Goal: Browse casually: Explore the website without a specific task or goal

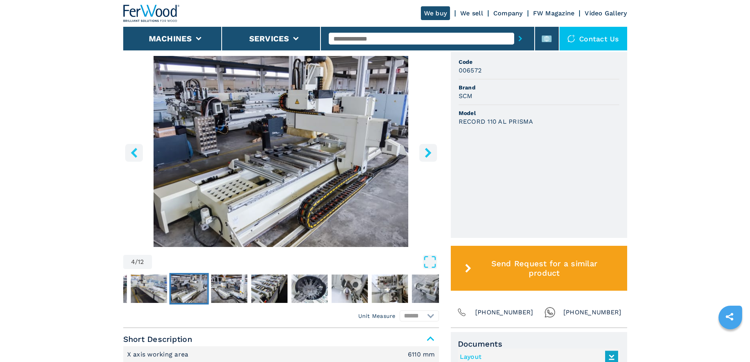
drag, startPoint x: 0, startPoint y: 0, endPoint x: 428, endPoint y: 154, distance: 455.4
click at [428, 154] on icon "right-button" at bounding box center [428, 153] width 6 height 10
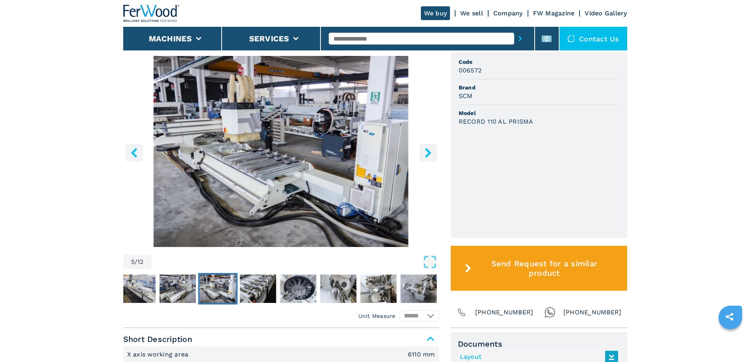
click at [430, 153] on icon "right-button" at bounding box center [428, 153] width 6 height 10
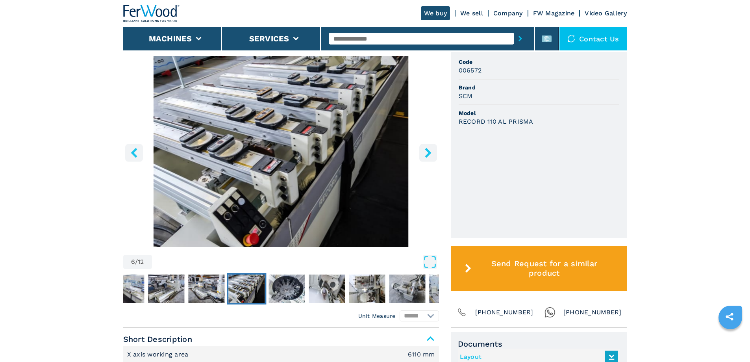
click at [424, 153] on icon "right-button" at bounding box center [428, 153] width 10 height 10
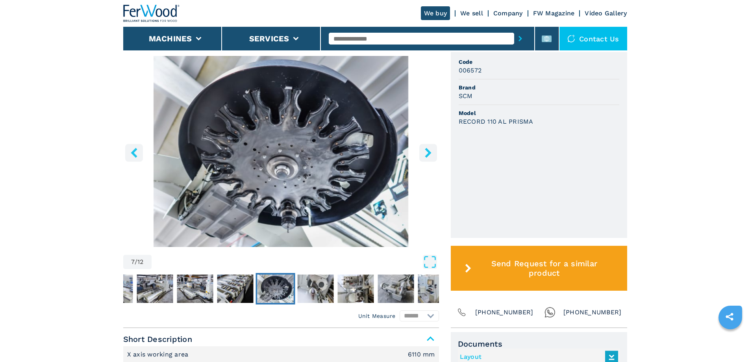
click at [424, 150] on icon "right-button" at bounding box center [428, 153] width 10 height 10
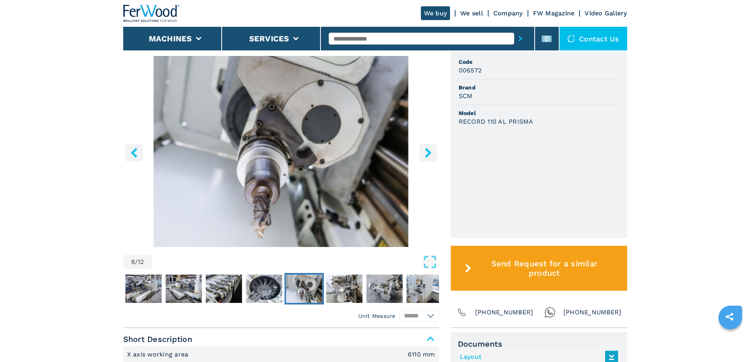
click at [425, 154] on icon "right-button" at bounding box center [428, 153] width 10 height 10
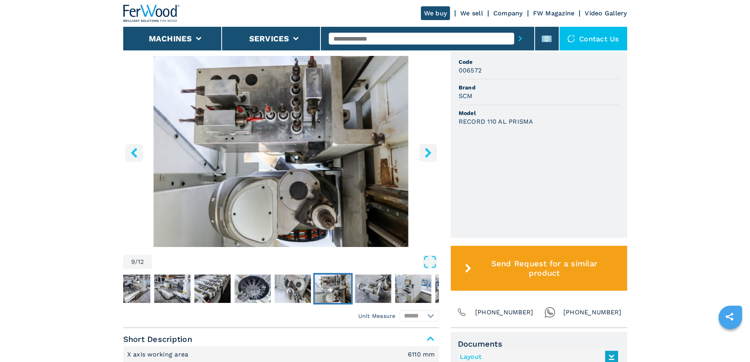
click at [426, 156] on icon "right-button" at bounding box center [428, 153] width 6 height 10
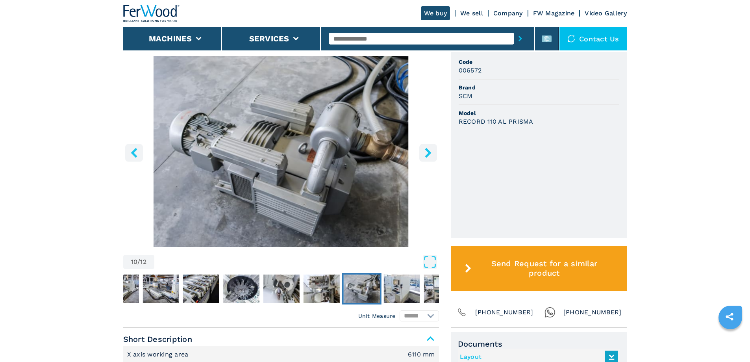
click at [428, 155] on icon "right-button" at bounding box center [428, 153] width 6 height 10
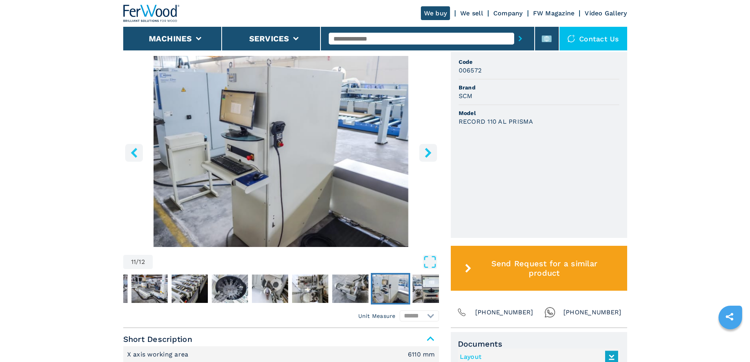
click at [428, 155] on icon "right-button" at bounding box center [428, 153] width 6 height 10
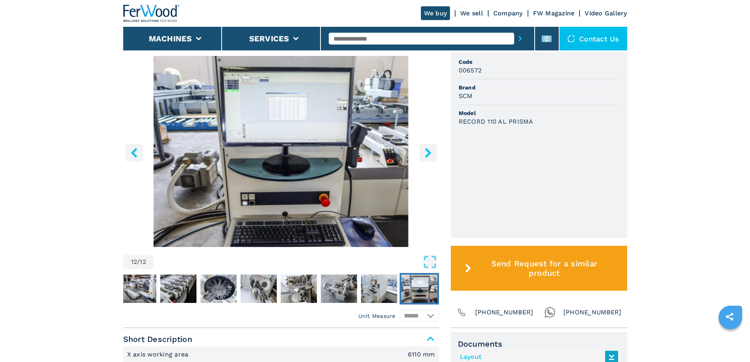
click at [428, 155] on icon "right-button" at bounding box center [428, 153] width 6 height 10
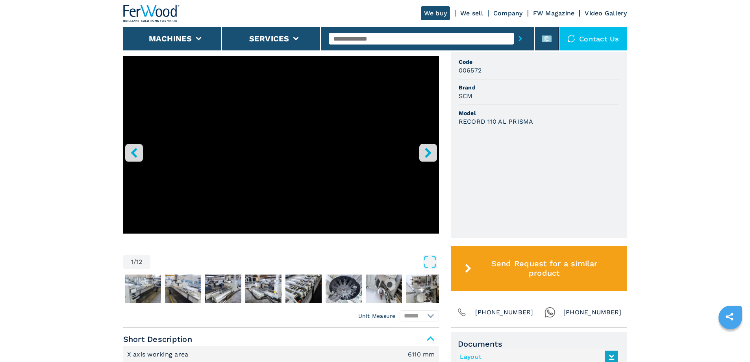
click at [428, 155] on icon "right-button" at bounding box center [428, 153] width 6 height 10
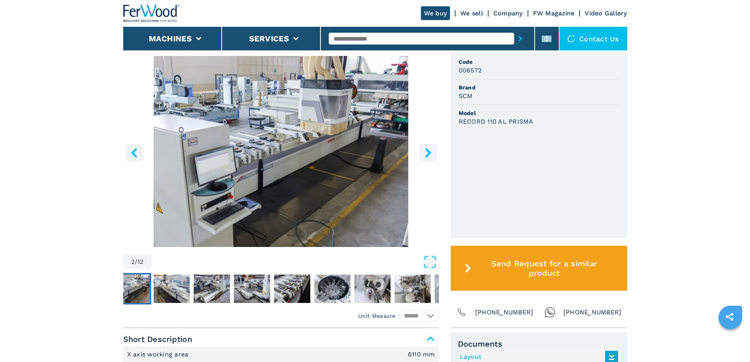
click at [428, 156] on icon "right-button" at bounding box center [428, 153] width 6 height 10
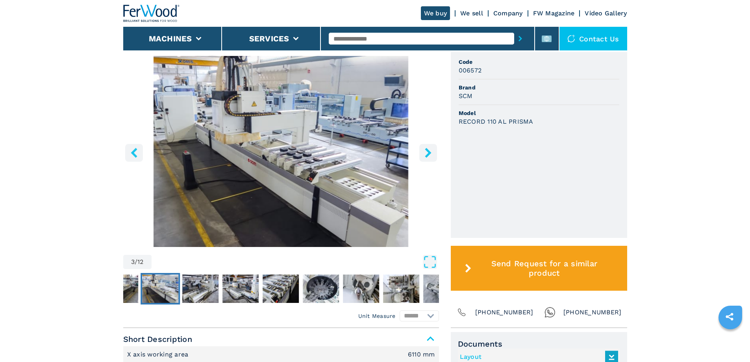
click at [428, 156] on icon "right-button" at bounding box center [428, 153] width 6 height 10
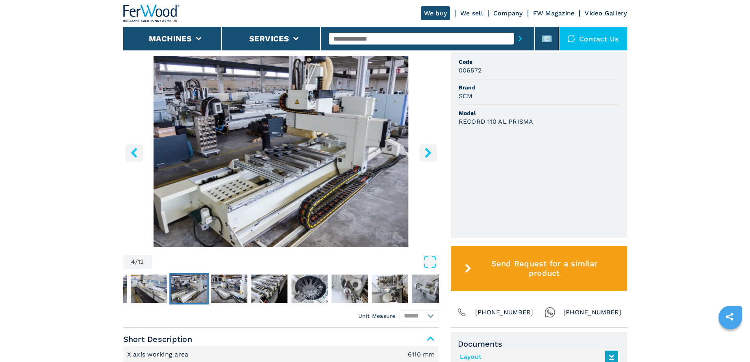
click at [428, 159] on button "right-button" at bounding box center [428, 153] width 18 height 18
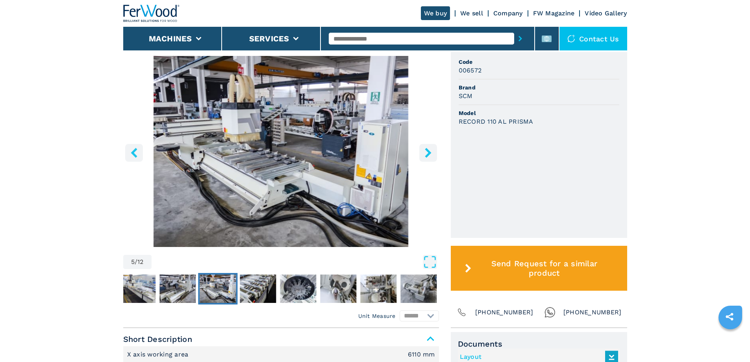
click at [428, 161] on button "right-button" at bounding box center [428, 153] width 18 height 18
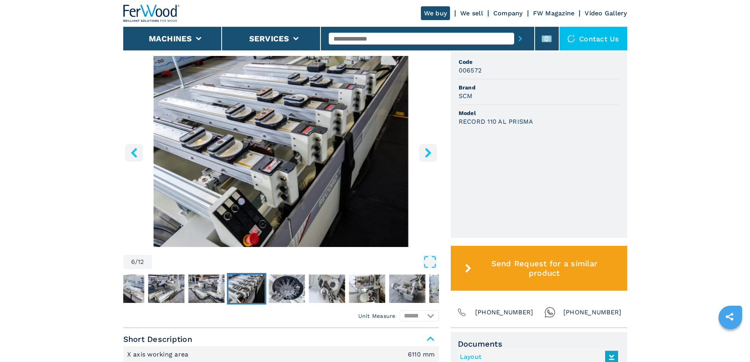
click at [428, 161] on button "right-button" at bounding box center [428, 153] width 18 height 18
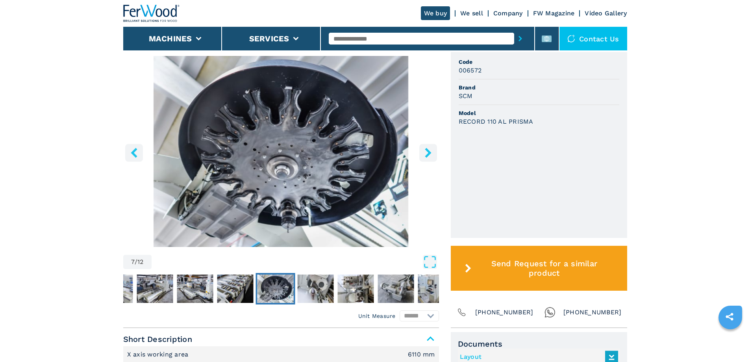
click at [428, 161] on button "right-button" at bounding box center [428, 153] width 18 height 18
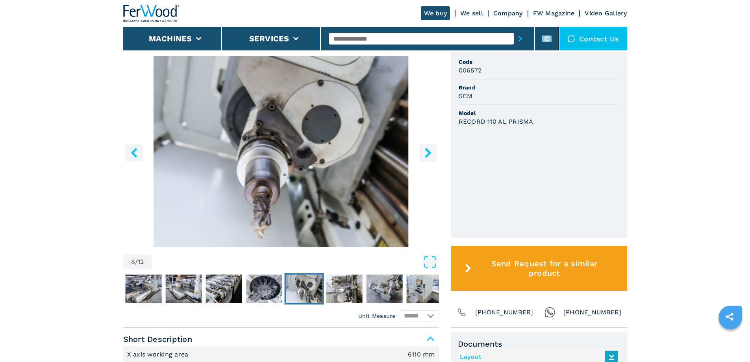
click at [133, 154] on icon "left-button" at bounding box center [134, 153] width 6 height 10
